Goal: Find specific page/section

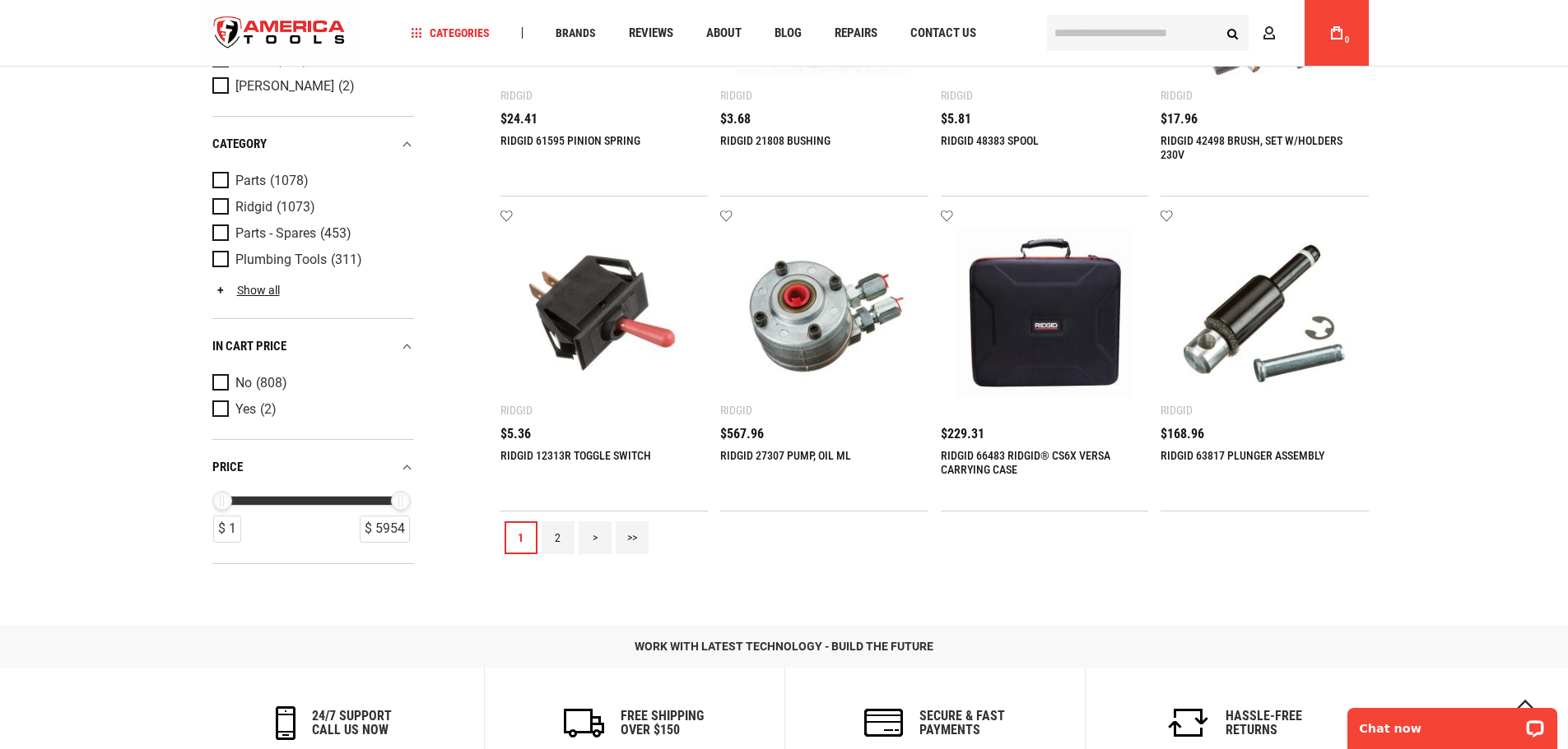
scroll to position [1563, 0]
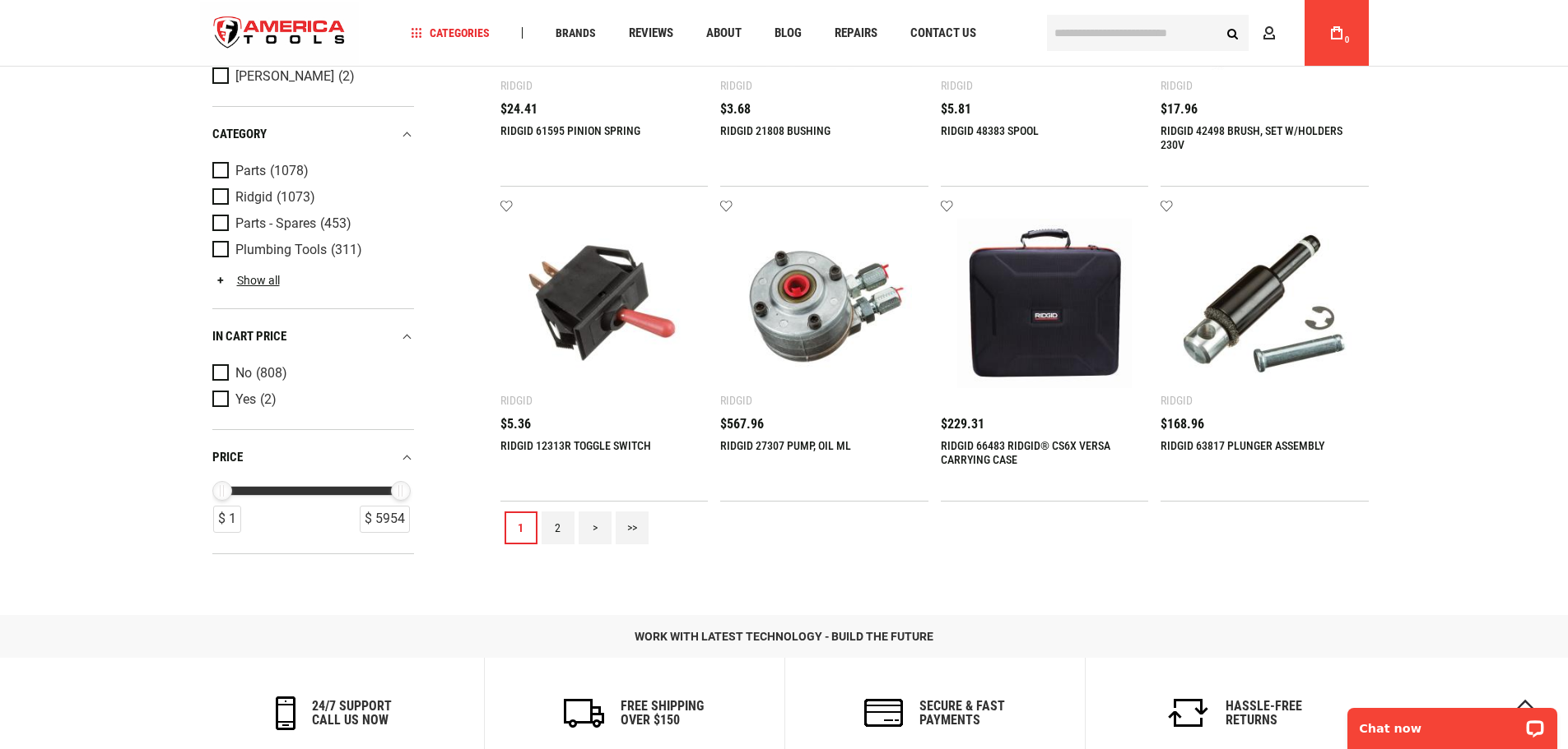
click at [564, 522] on link "2" at bounding box center [557, 528] width 33 height 33
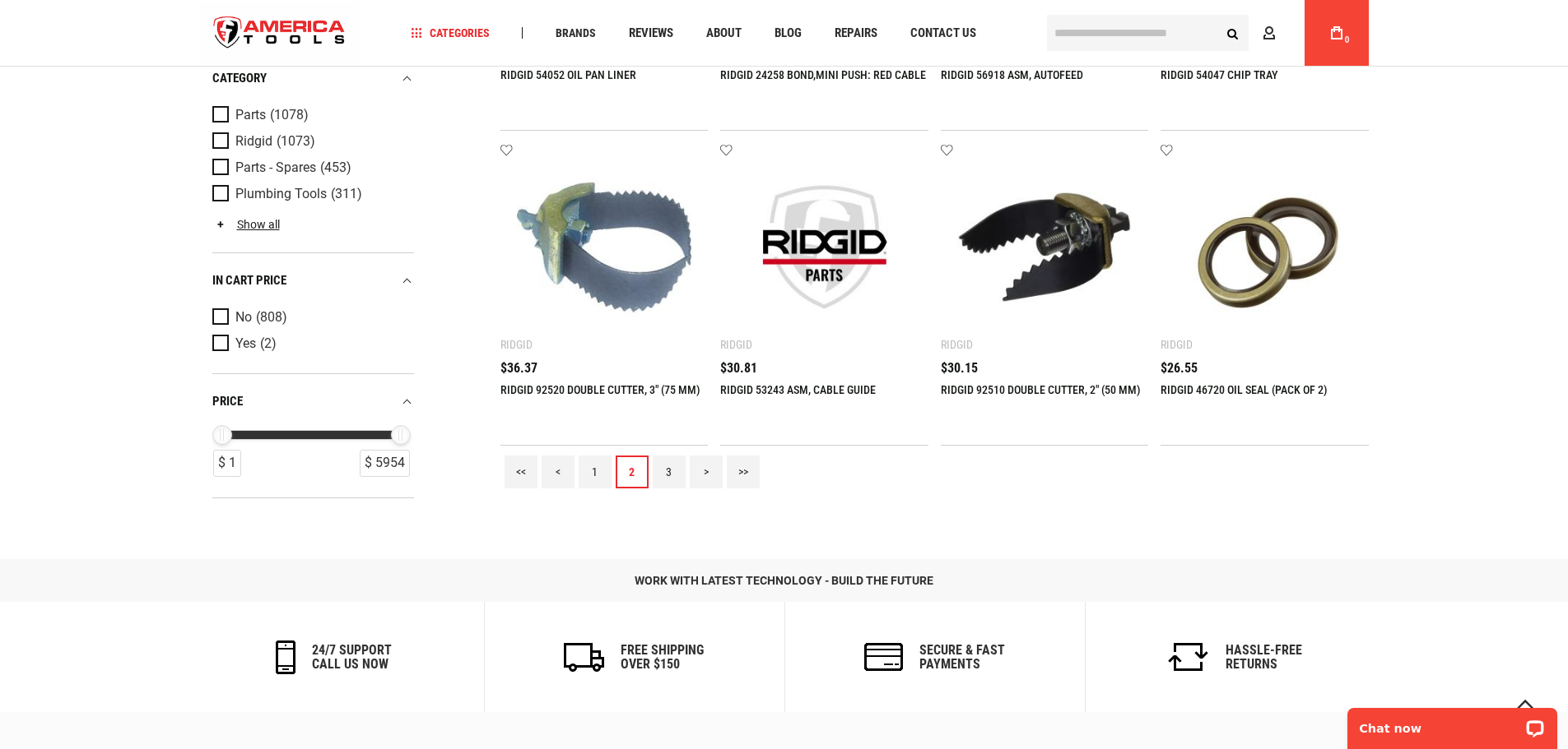
scroll to position [1645, 0]
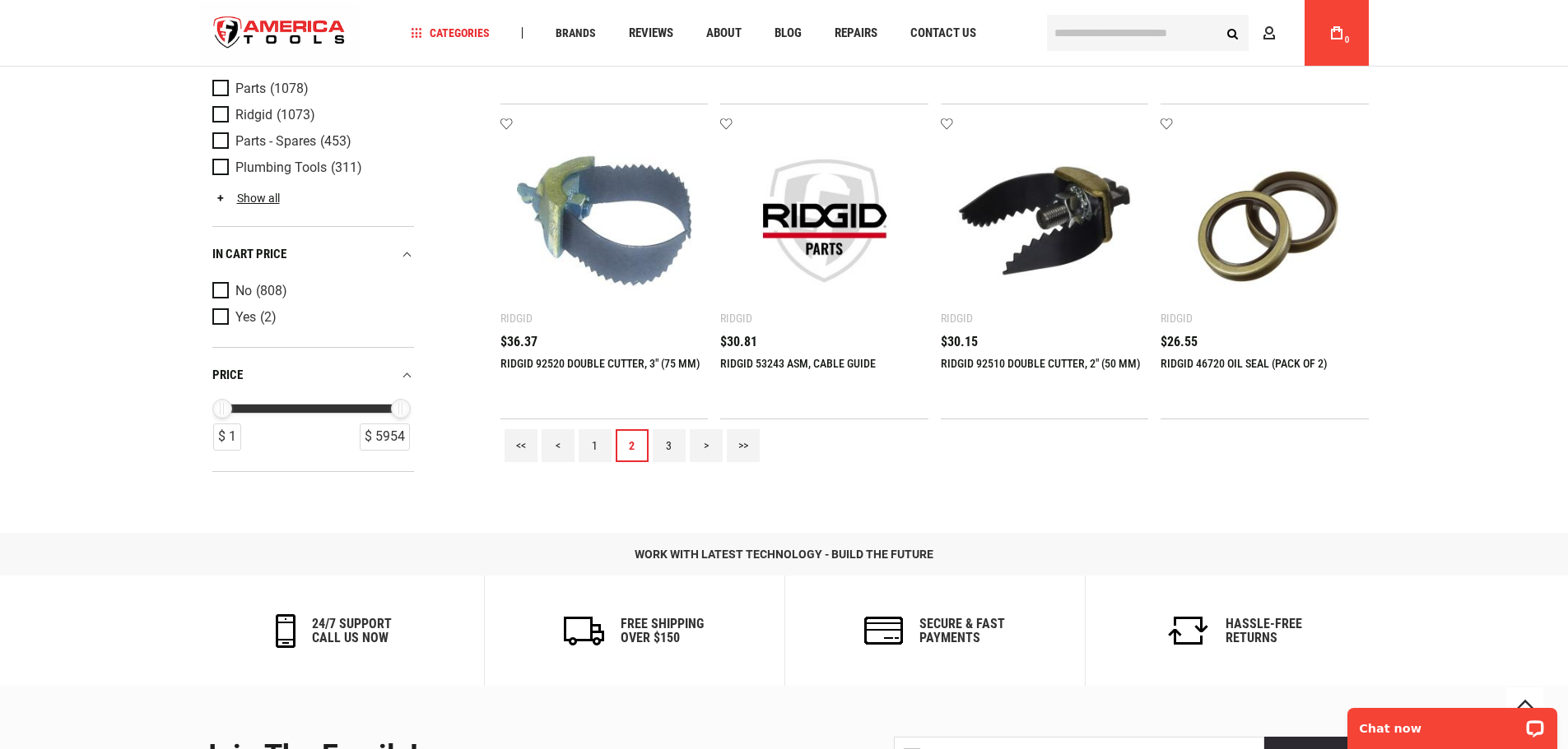
click at [660, 439] on link "3" at bounding box center [669, 445] width 33 height 33
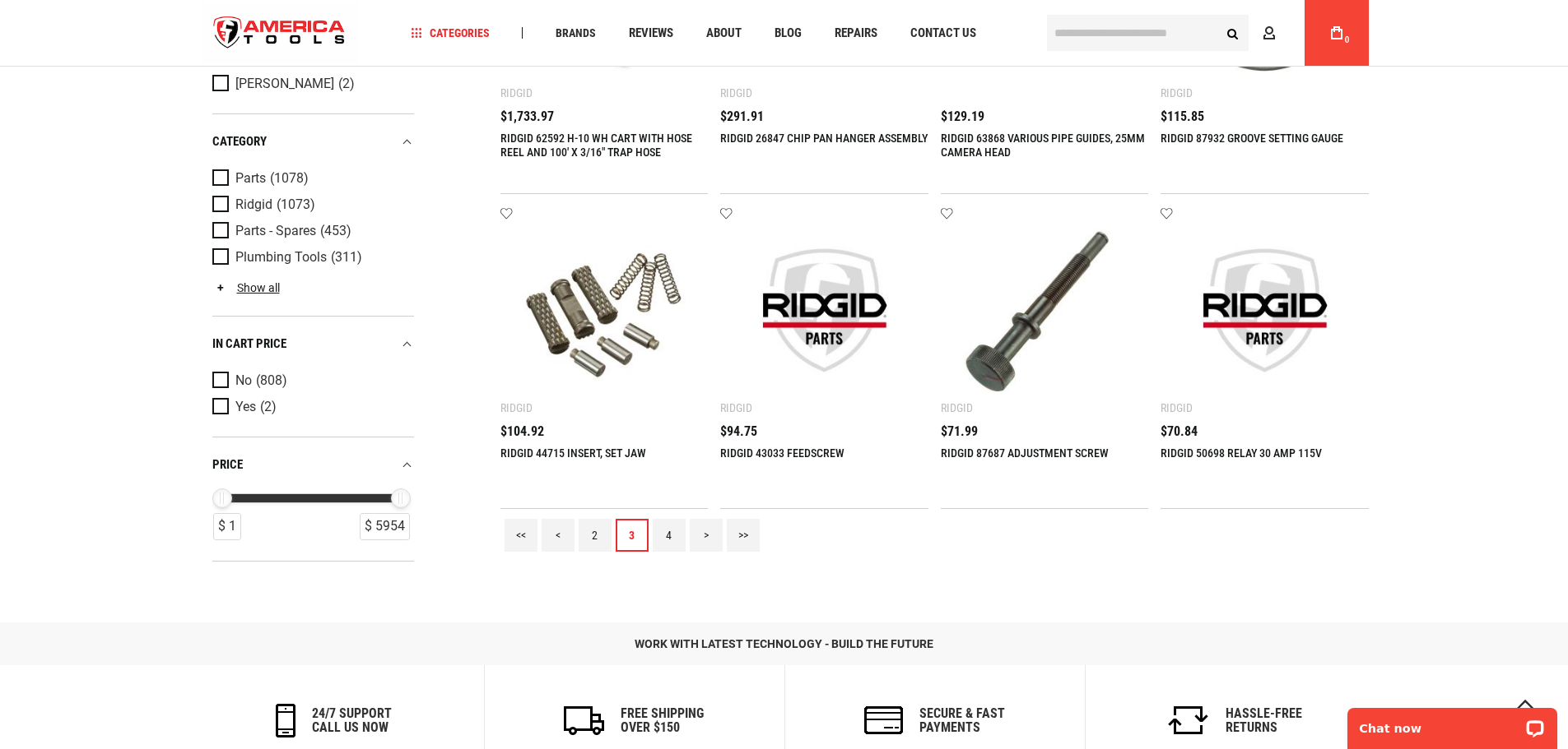
scroll to position [1563, 0]
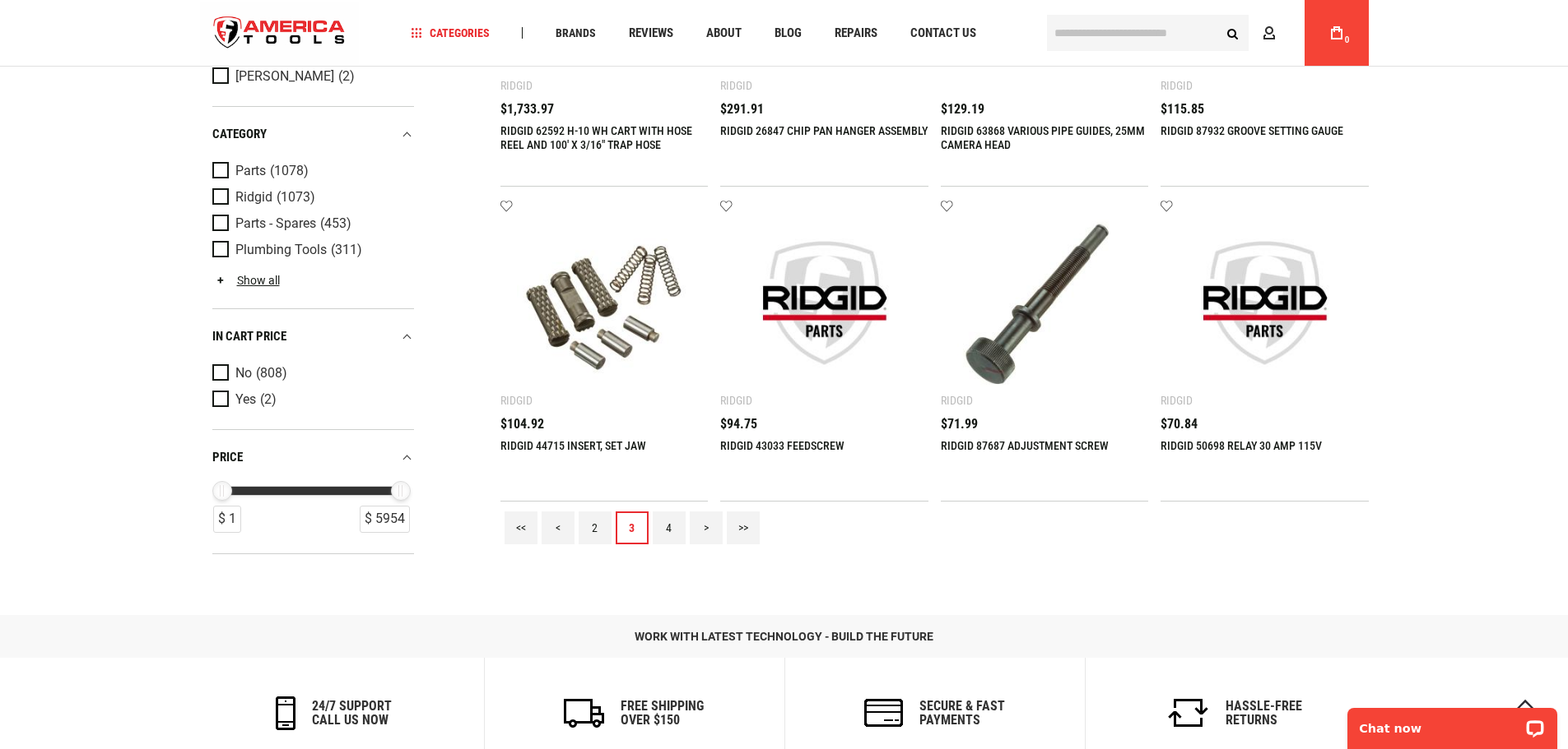
click at [659, 527] on link "4" at bounding box center [669, 528] width 33 height 33
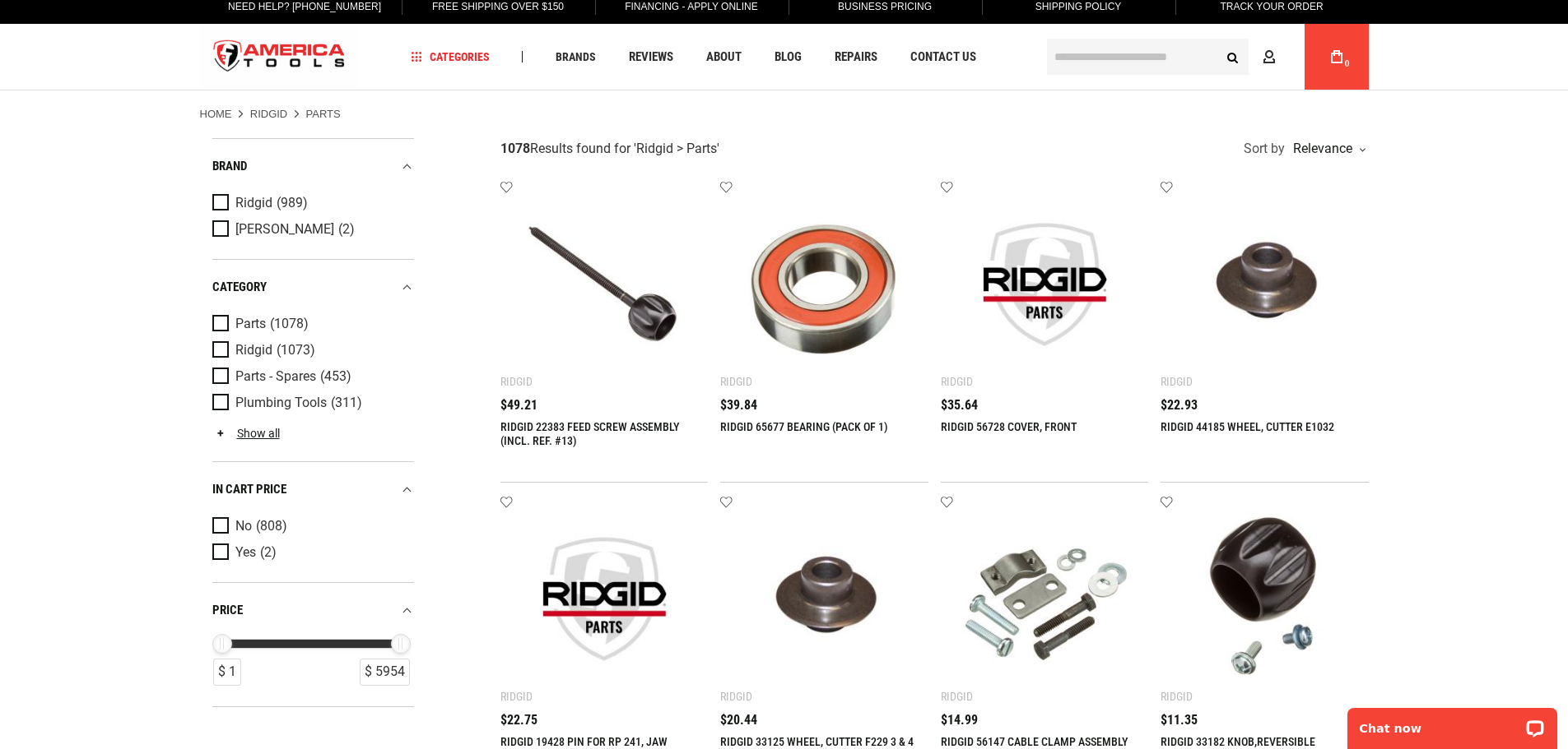
scroll to position [0, 0]
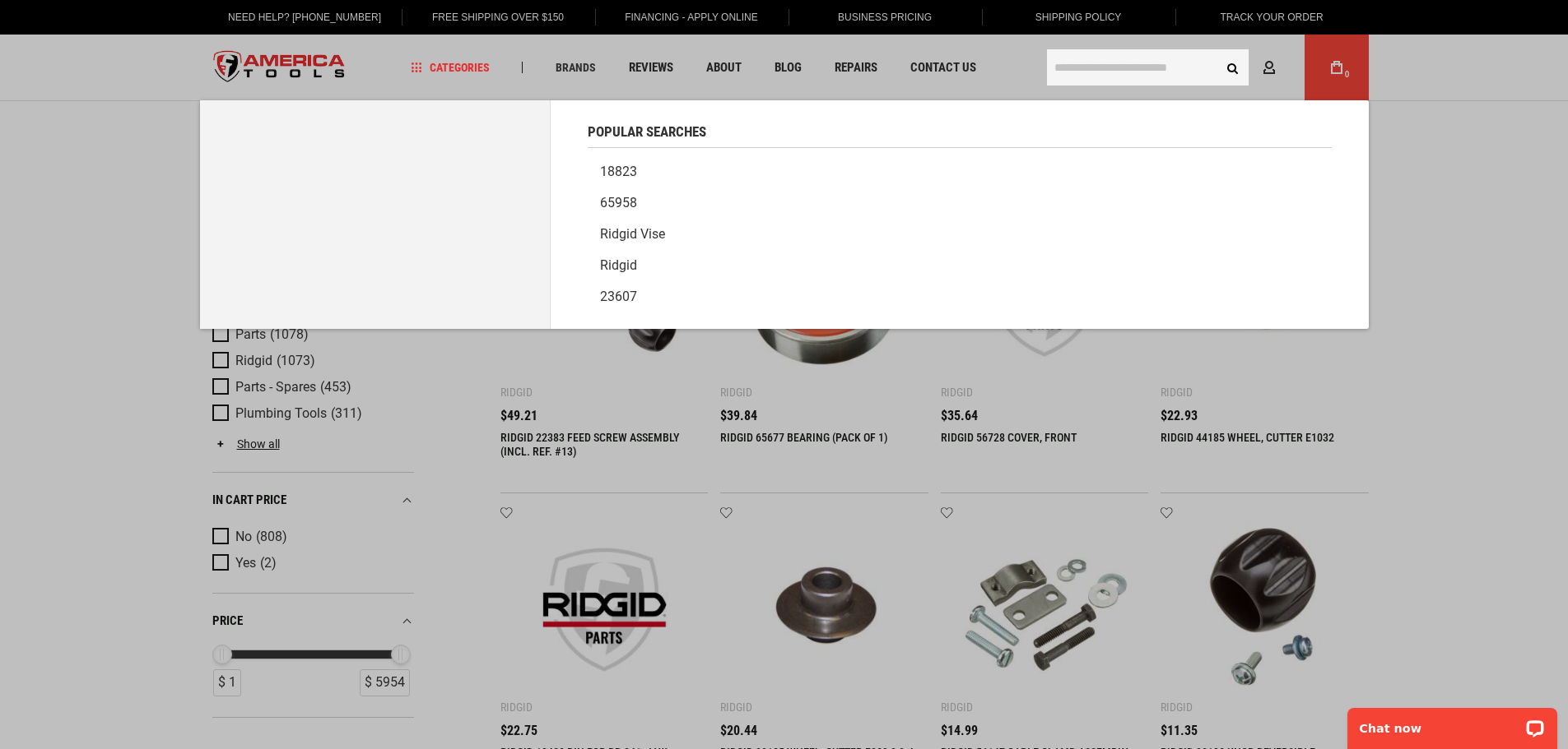
click at [1137, 67] on input "text" at bounding box center [1147, 67] width 202 height 37
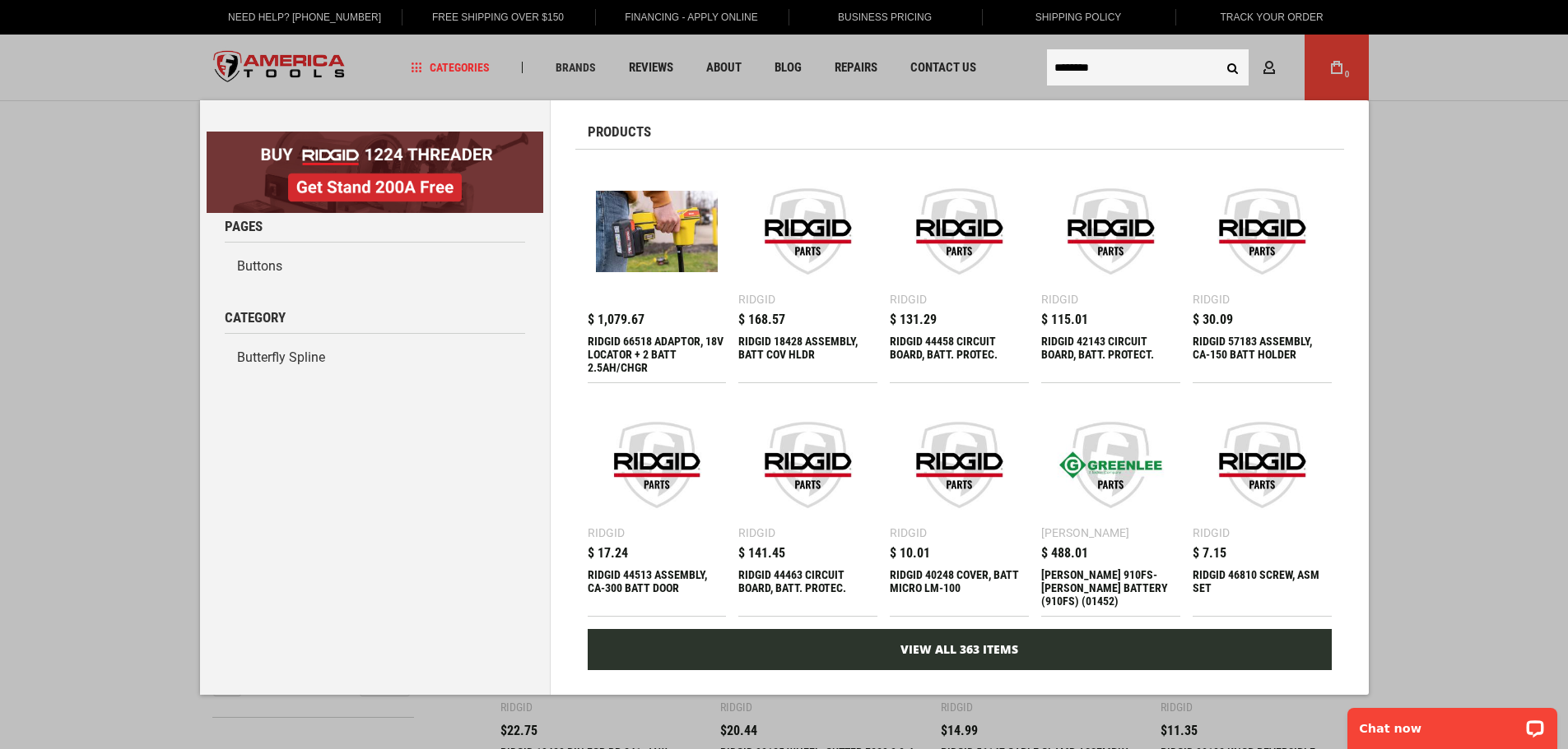
type input "********"
click at [919, 654] on link "View All 363 Items" at bounding box center [959, 650] width 743 height 41
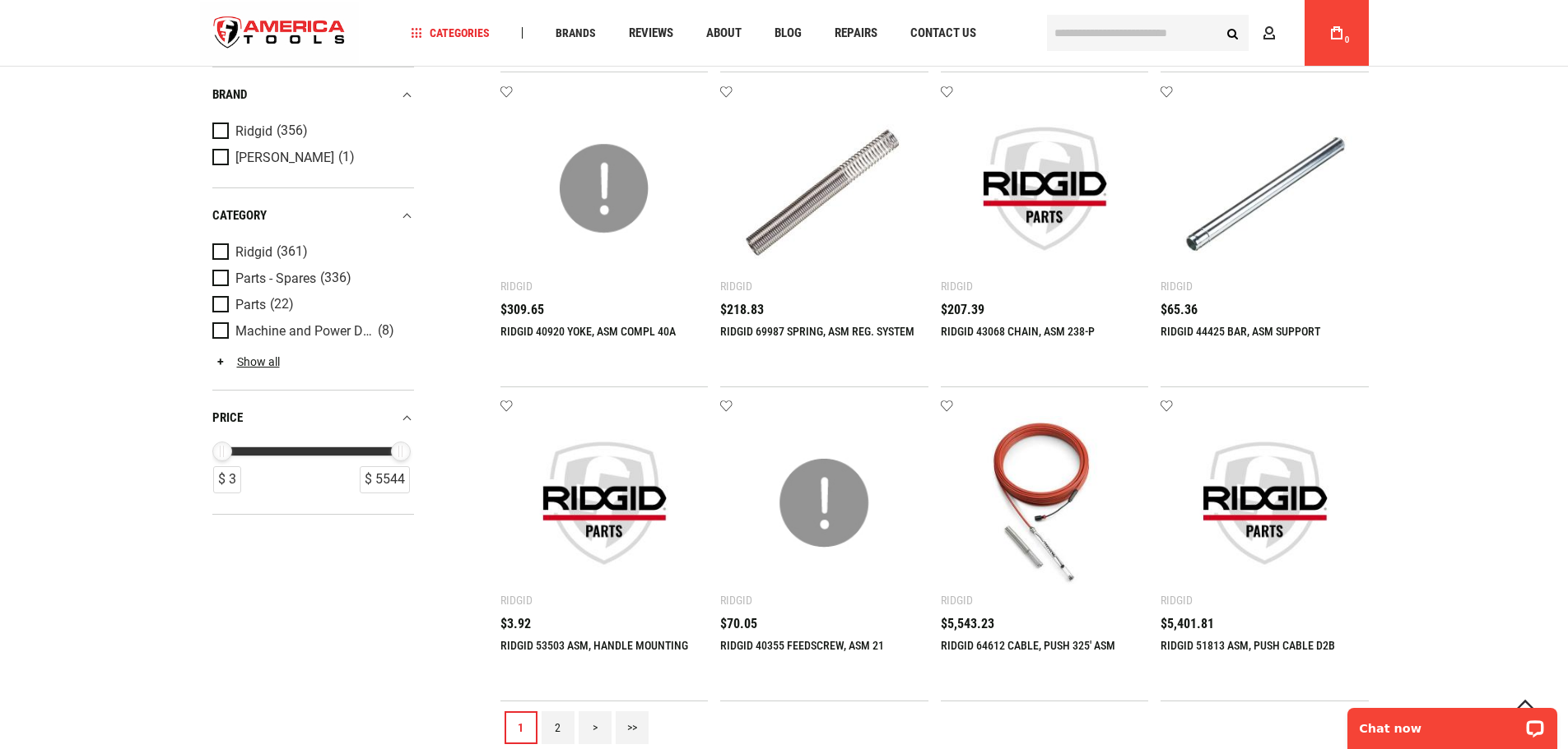
scroll to position [1645, 0]
